Goal: Task Accomplishment & Management: Manage account settings

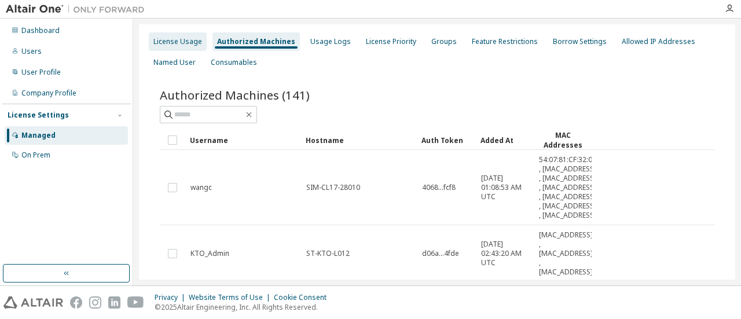
click at [178, 45] on div "License Usage" at bounding box center [177, 41] width 49 height 9
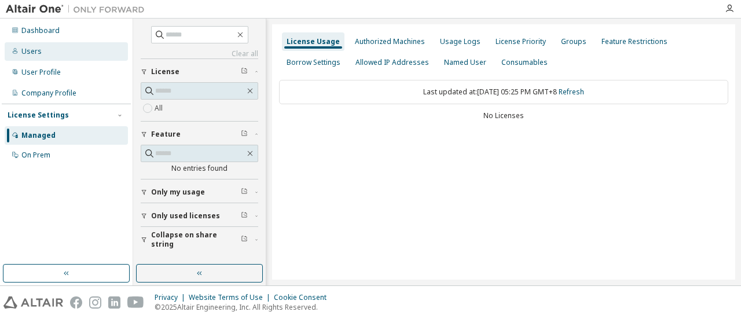
click at [72, 56] on div "Users" at bounding box center [66, 51] width 123 height 19
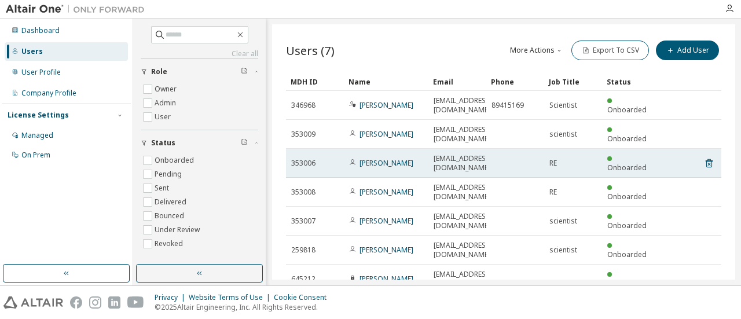
scroll to position [58, 0]
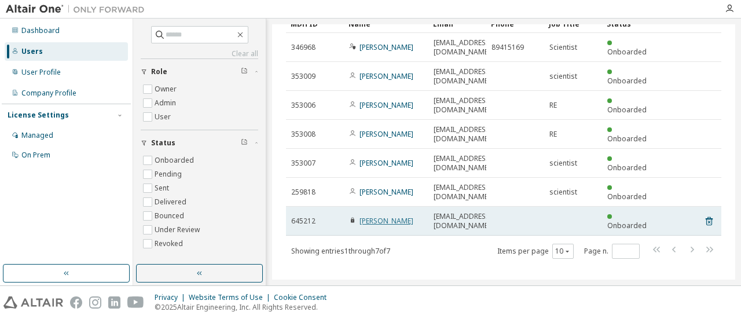
click at [375, 220] on link "[PERSON_NAME]" at bounding box center [386, 221] width 54 height 10
